Goal: Task Accomplishment & Management: Complete application form

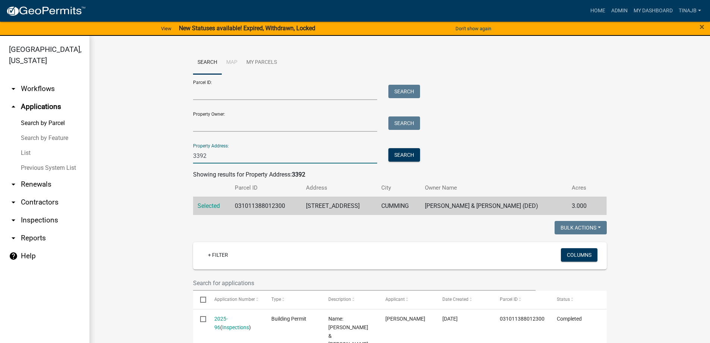
click at [220, 158] on input "3392" at bounding box center [285, 155] width 185 height 15
type input "3"
click at [220, 158] on input "Property Address:" at bounding box center [285, 155] width 185 height 15
type input "1344"
click at [403, 158] on button "Search" at bounding box center [405, 154] width 32 height 13
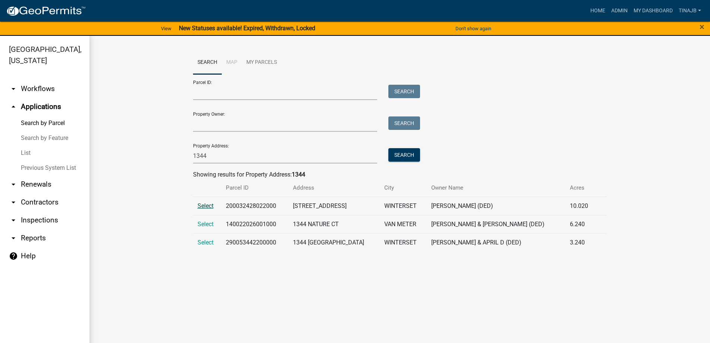
click at [201, 204] on span "Select" at bounding box center [206, 205] width 16 height 7
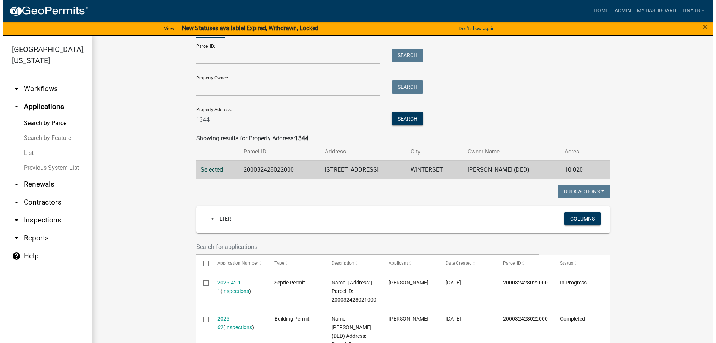
scroll to position [75, 0]
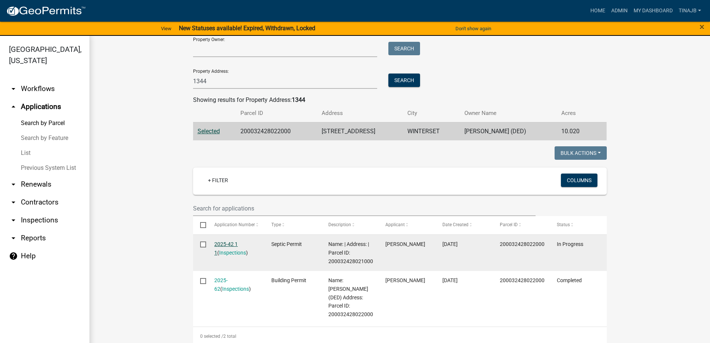
click at [222, 241] on link "2025-42 1 1" at bounding box center [225, 248] width 23 height 15
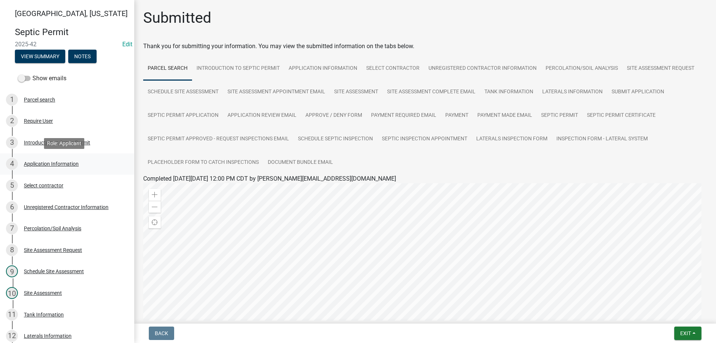
click at [55, 162] on div "Application Information" at bounding box center [51, 163] width 55 height 5
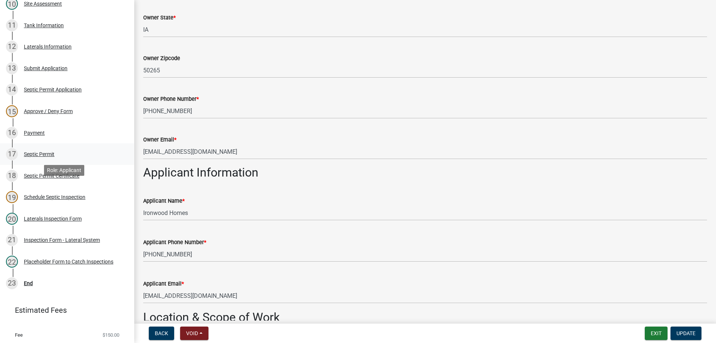
scroll to position [298, 0]
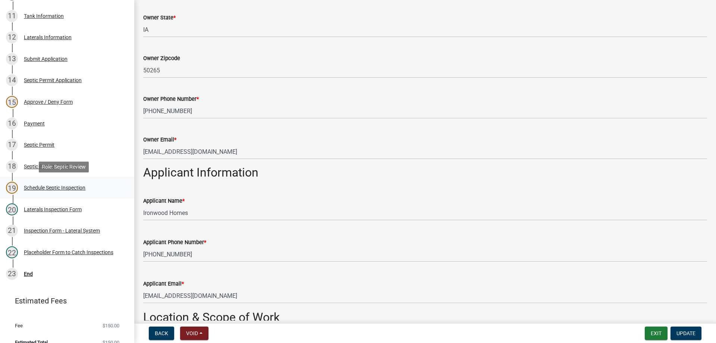
click at [54, 189] on div "Schedule Septic Inspection" at bounding box center [55, 187] width 62 height 5
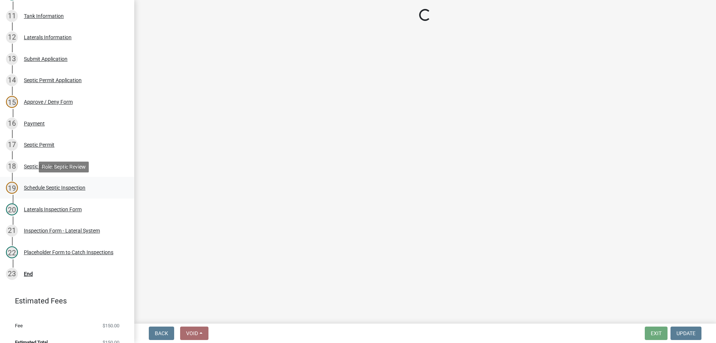
scroll to position [0, 0]
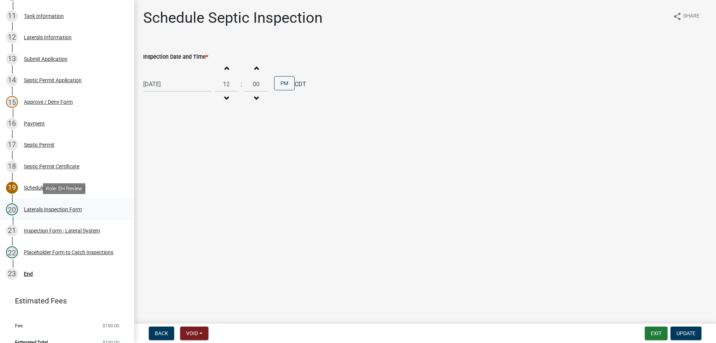
click at [67, 207] on div "Laterals Inspection Form" at bounding box center [53, 209] width 58 height 5
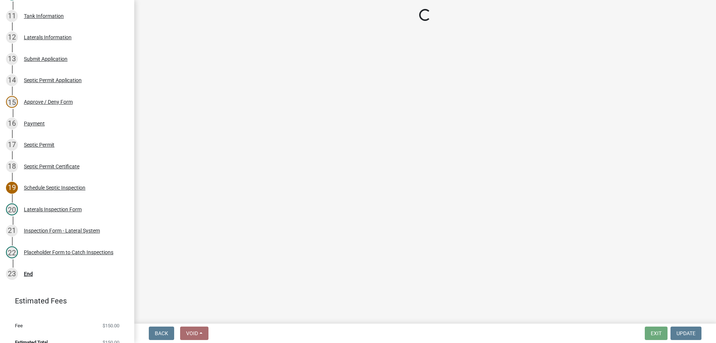
select select "f2871670-fe83-4942-b8e9-560e0ba620f8"
select select "dbe3a1b9-a4b3-48fa-b9c0-fee70399abae"
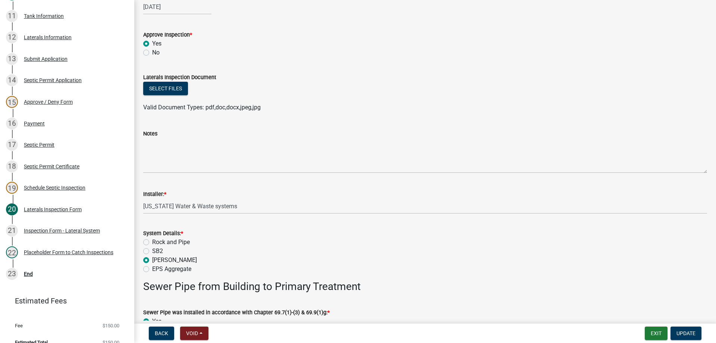
scroll to position [75, 0]
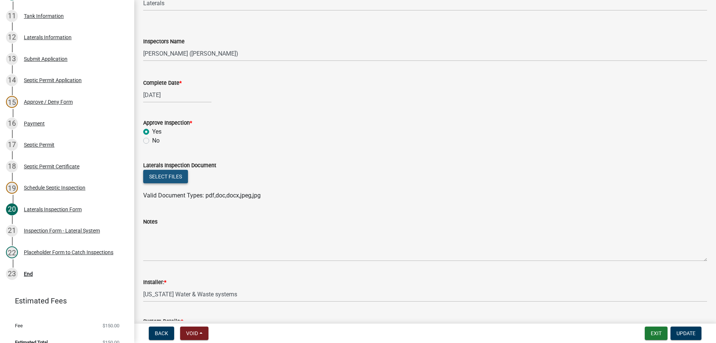
click at [150, 176] on button "Select files" at bounding box center [165, 176] width 45 height 13
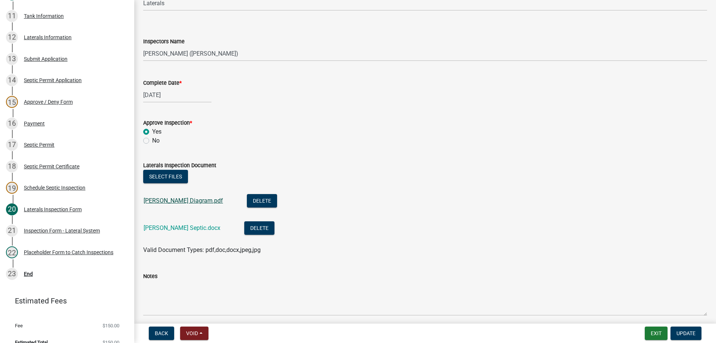
click at [165, 199] on link "[PERSON_NAME] Diagram.pdf" at bounding box center [183, 200] width 79 height 7
click at [182, 228] on link "[PERSON_NAME] Septic.docx" at bounding box center [182, 227] width 77 height 7
click at [692, 335] on span "Update" at bounding box center [685, 333] width 19 height 6
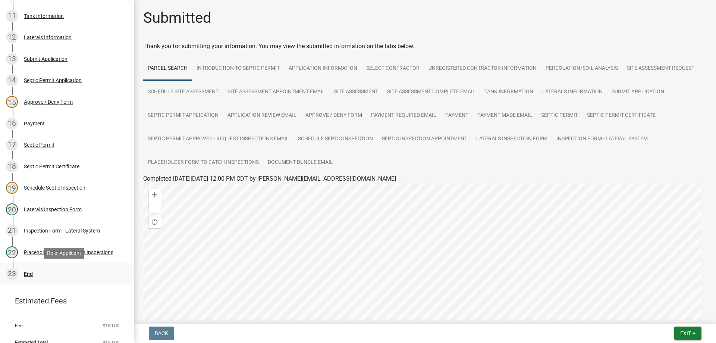
click at [25, 273] on div "End" at bounding box center [28, 273] width 9 height 5
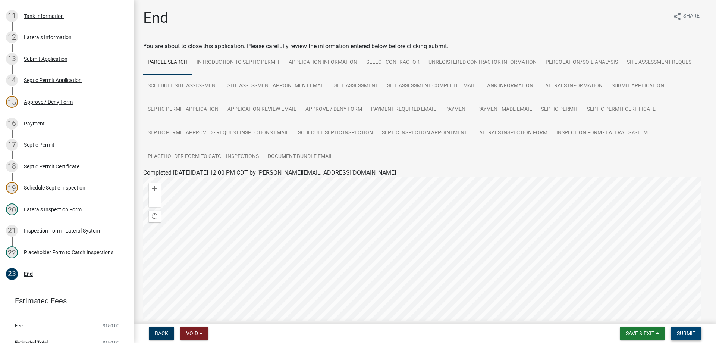
click at [678, 334] on span "Submit" at bounding box center [686, 333] width 19 height 6
